Goal: Task Accomplishment & Management: Complete application form

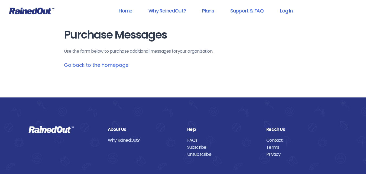
click at [114, 64] on link "Go back to the homepage" at bounding box center [96, 65] width 65 height 7
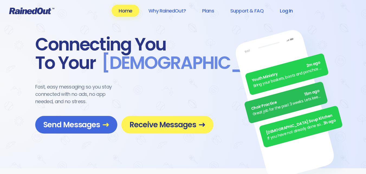
click at [287, 12] on link "Log In" at bounding box center [286, 11] width 27 height 12
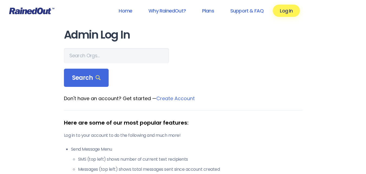
click at [189, 98] on link "Create Account" at bounding box center [175, 98] width 39 height 7
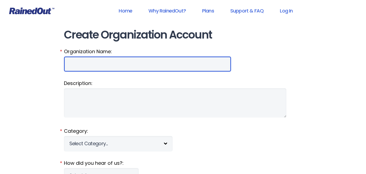
click at [101, 68] on input "Organization Name:" at bounding box center [147, 63] width 167 height 15
type input "Greenville Parks & Rec"
